Goal: Task Accomplishment & Management: Use online tool/utility

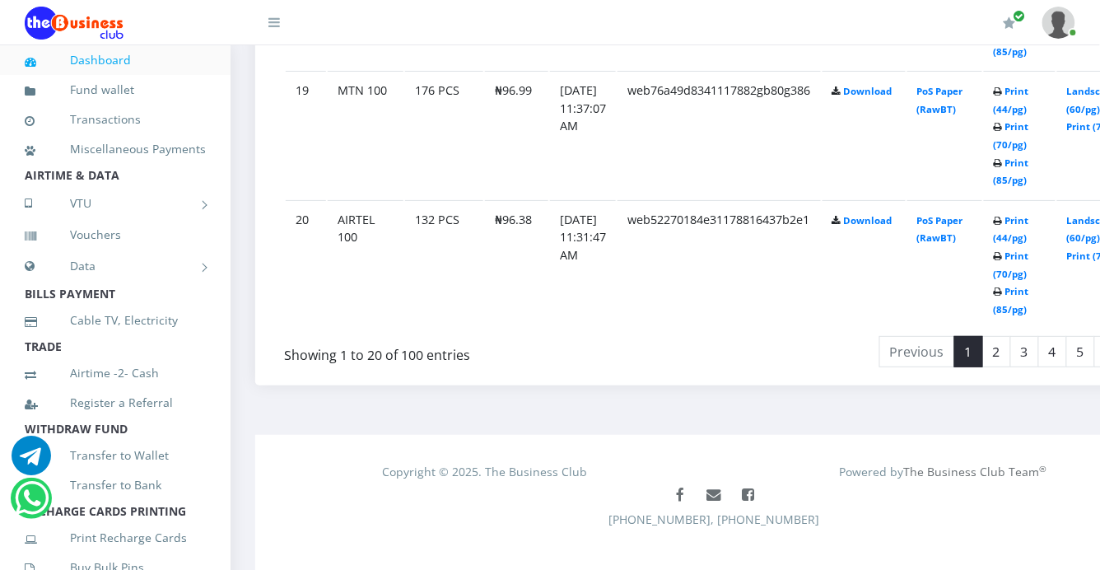
scroll to position [3278, 0]
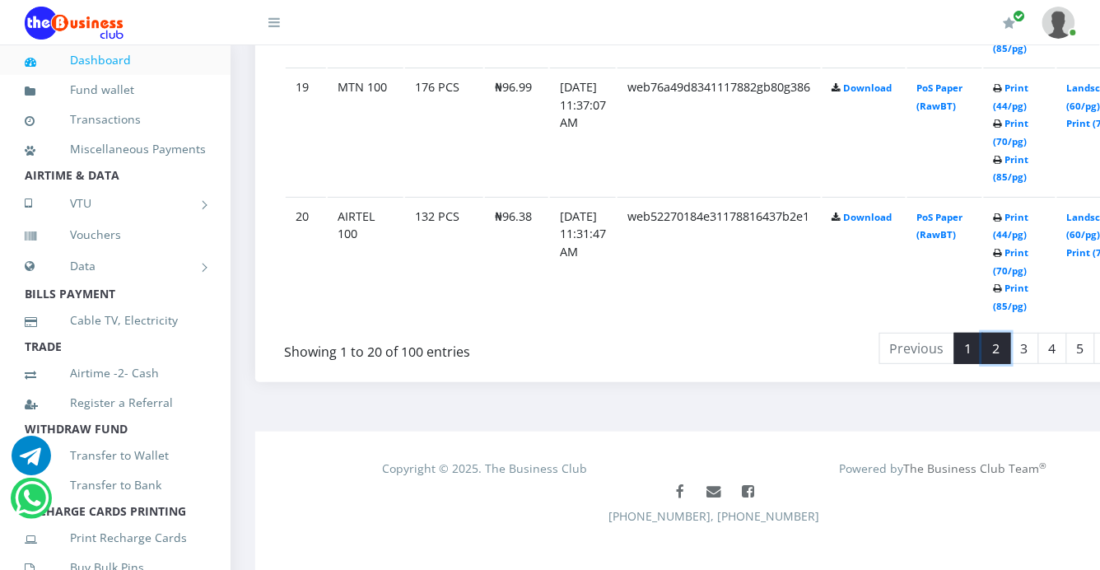
click at [994, 333] on link "2" at bounding box center [997, 348] width 29 height 31
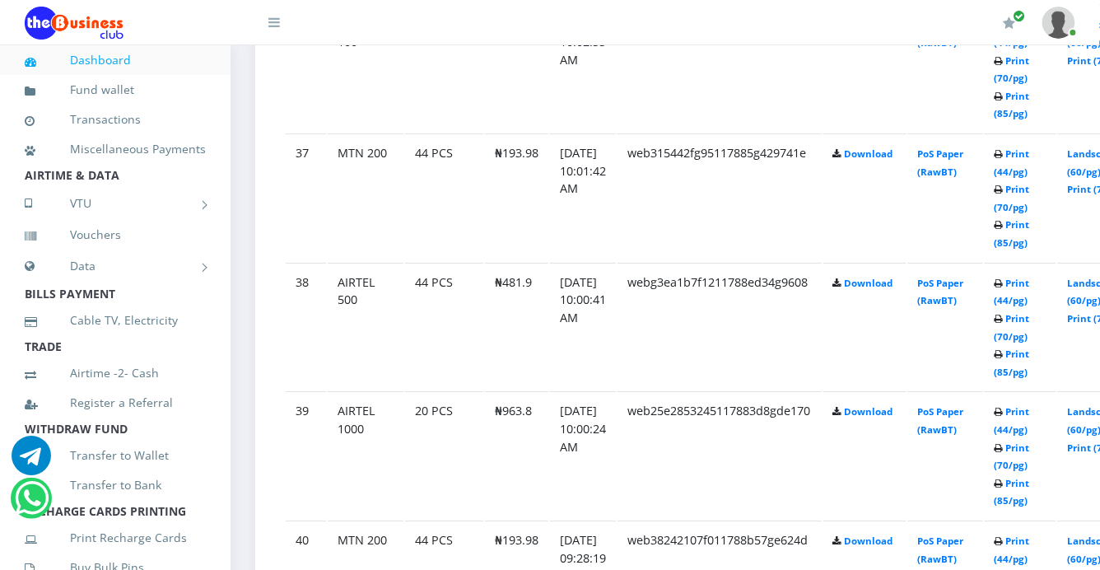
scroll to position [2911, 0]
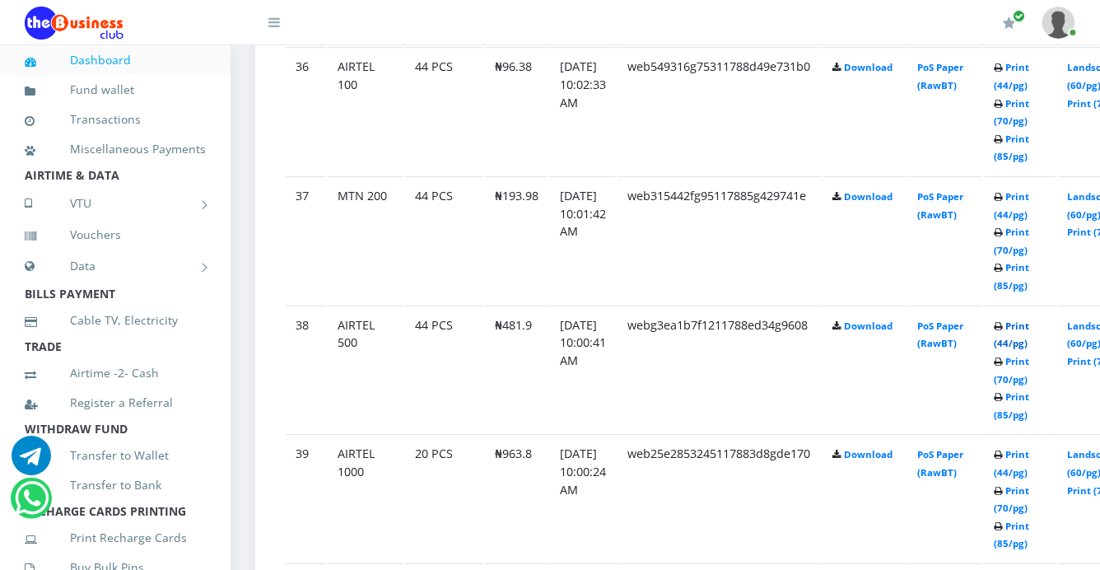
click at [1018, 320] on link "Print (44/pg)" at bounding box center [1012, 335] width 35 height 30
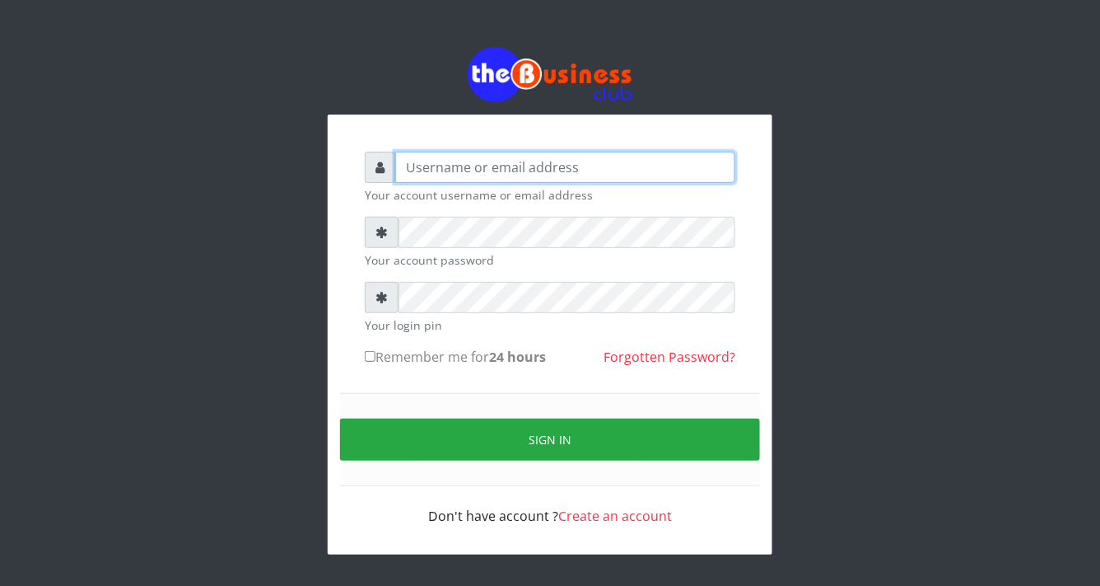
type input "YaronMarcuz"
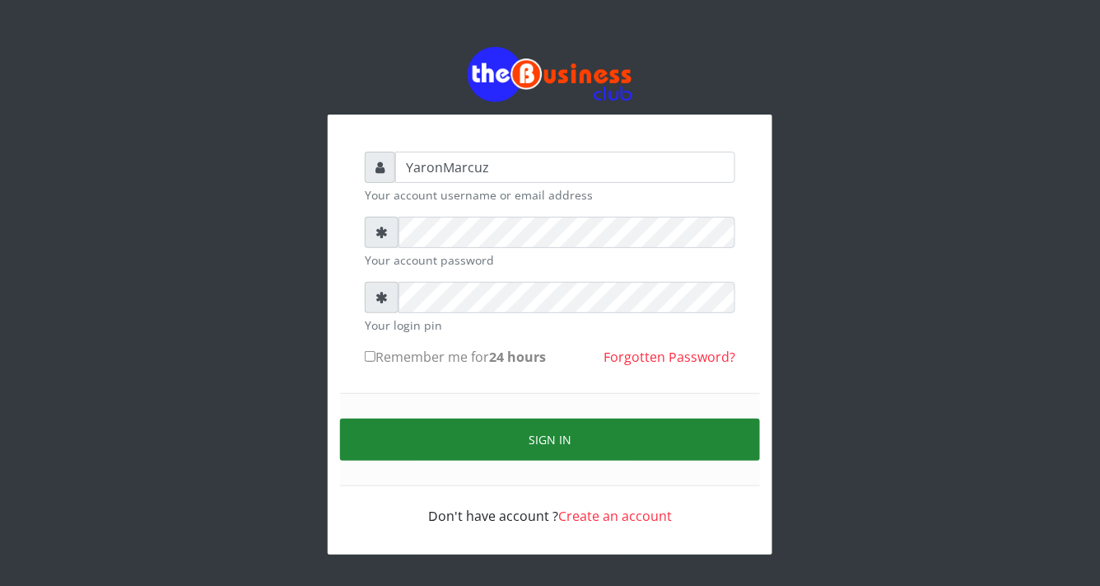
click at [602, 438] on button "Sign in" at bounding box center [550, 439] width 420 height 42
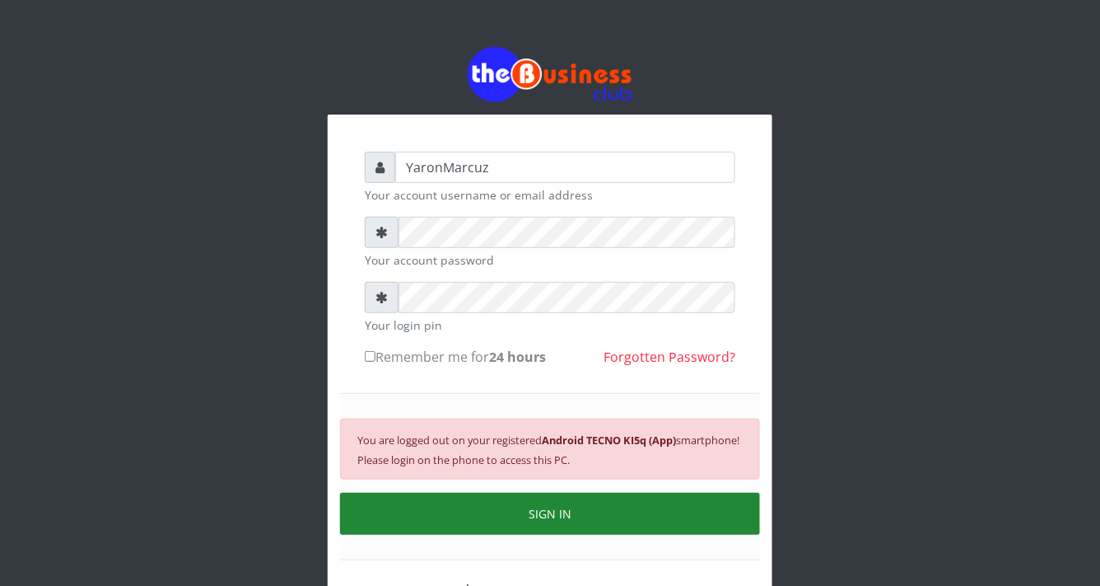
click at [600, 514] on button "SIGN IN" at bounding box center [550, 514] width 420 height 42
click at [586, 512] on button "SIGN IN" at bounding box center [550, 514] width 420 height 42
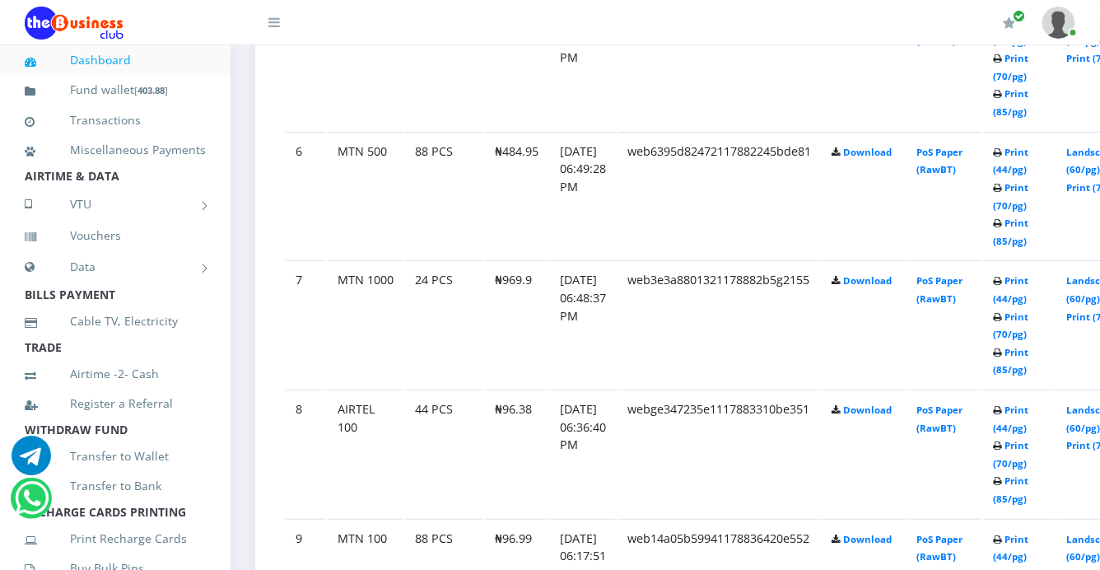
scroll to position [3278, 0]
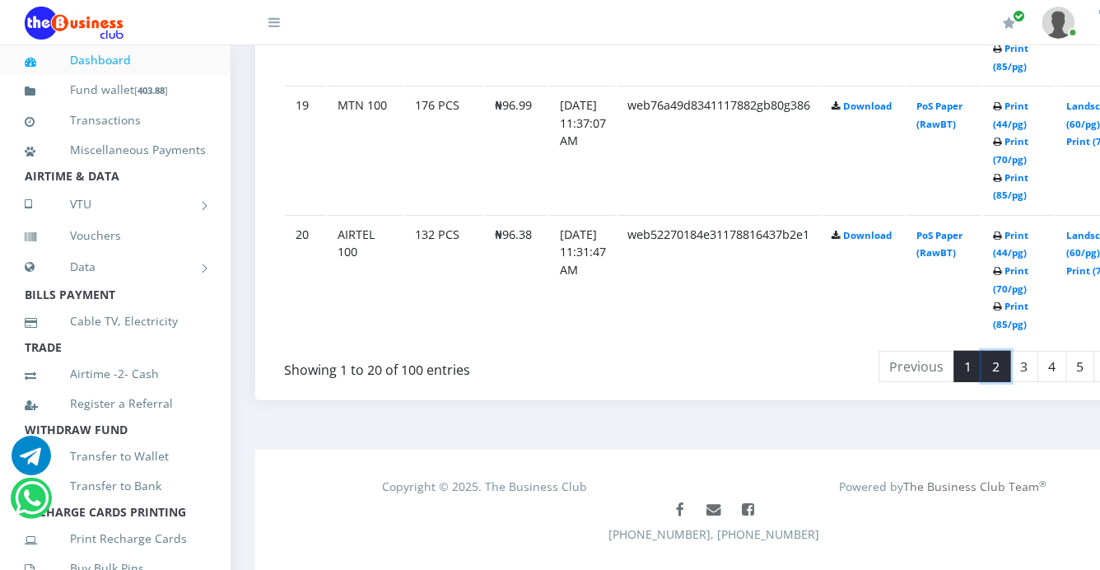
click at [985, 351] on link "2" at bounding box center [997, 366] width 29 height 31
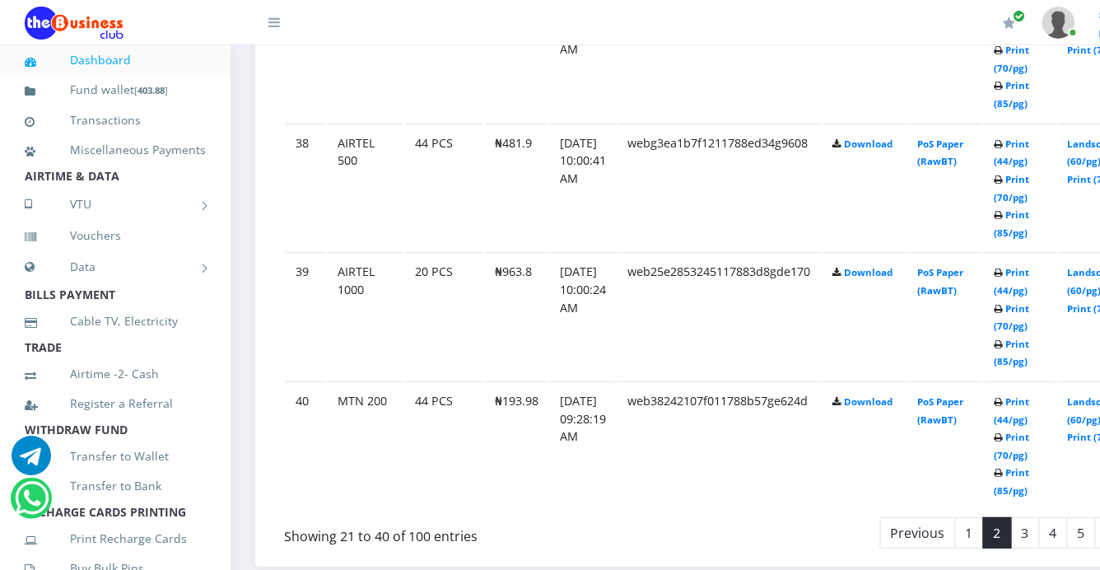
scroll to position [3003, 0]
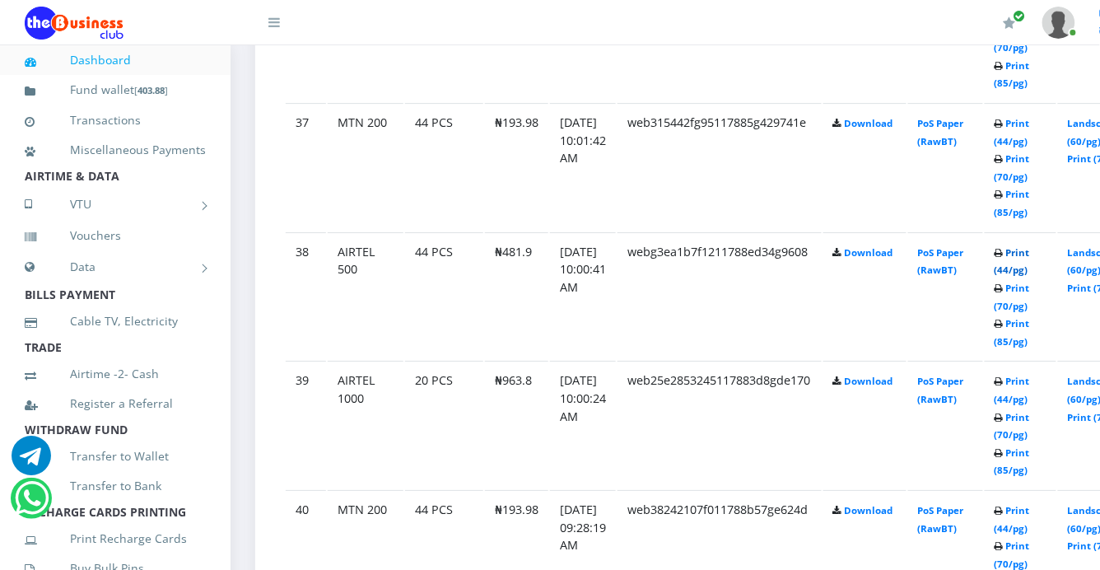
click at [1014, 246] on link "Print (44/pg)" at bounding box center [1012, 261] width 35 height 30
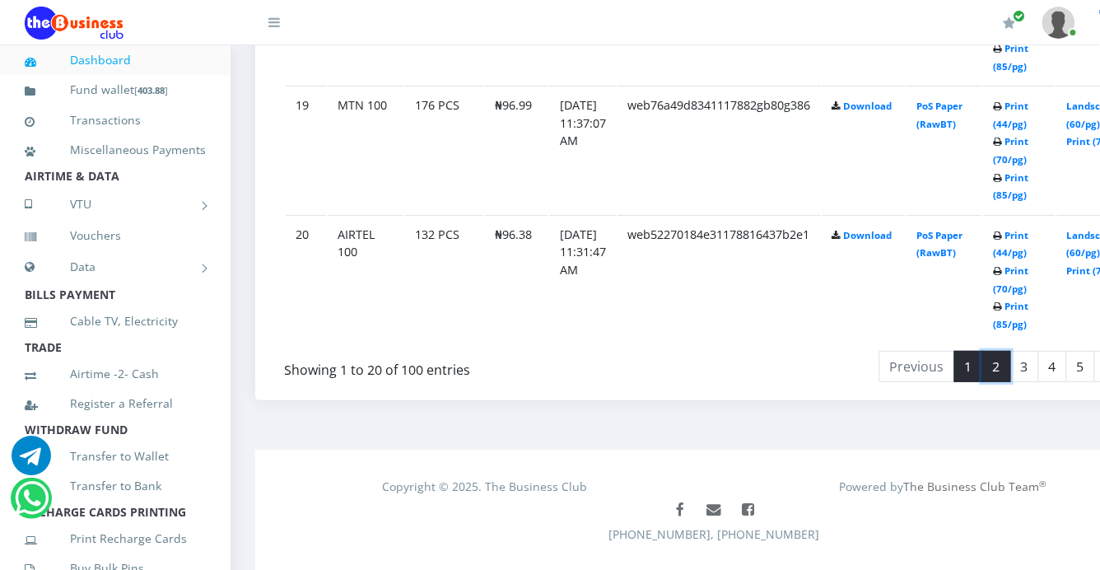
click at [990, 351] on link "2" at bounding box center [997, 366] width 29 height 31
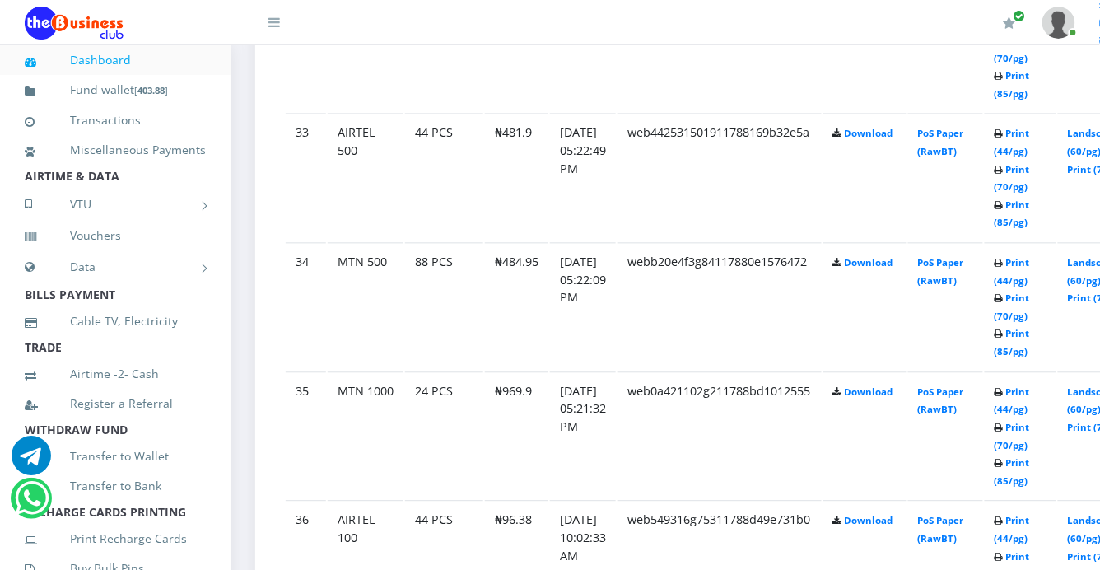
scroll to position [2454, 0]
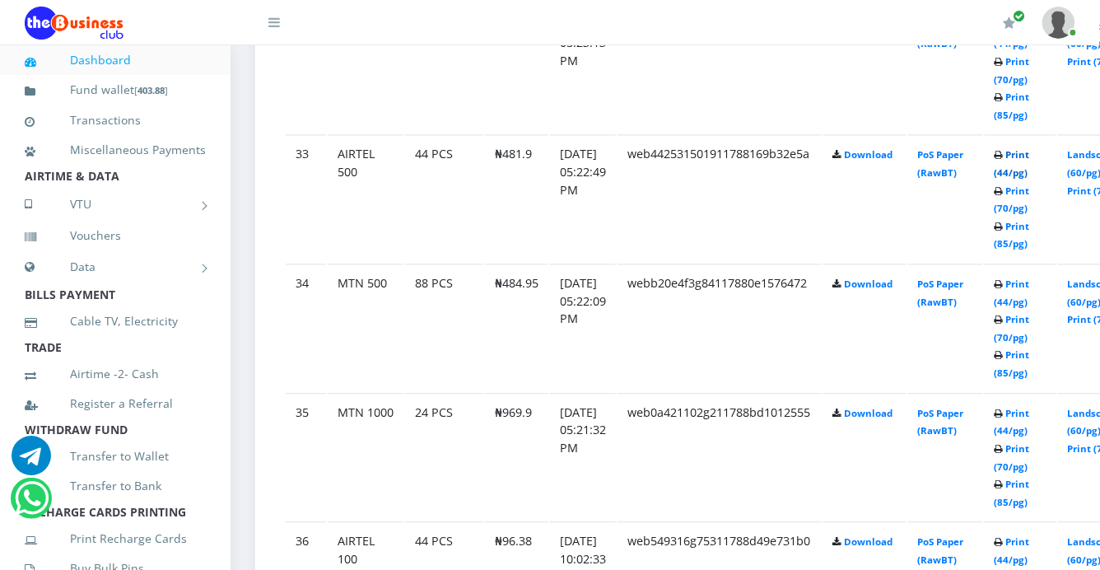
click at [1022, 149] on link "Print (44/pg)" at bounding box center [1012, 164] width 35 height 30
